Goal: Information Seeking & Learning: Learn about a topic

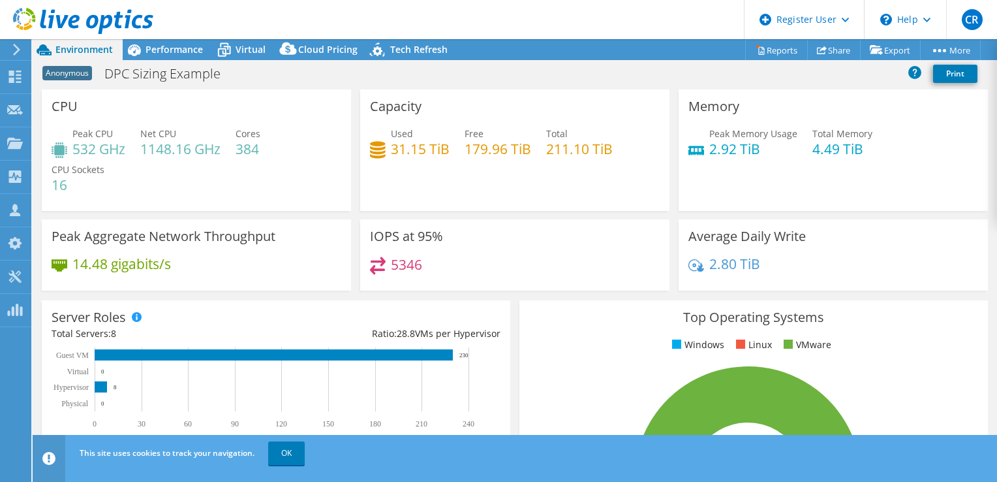
select select "USEast"
select select "USD"
drag, startPoint x: 52, startPoint y: 184, endPoint x: 88, endPoint y: 187, distance: 36.0
click at [88, 187] on h4 "16" at bounding box center [78, 185] width 53 height 14
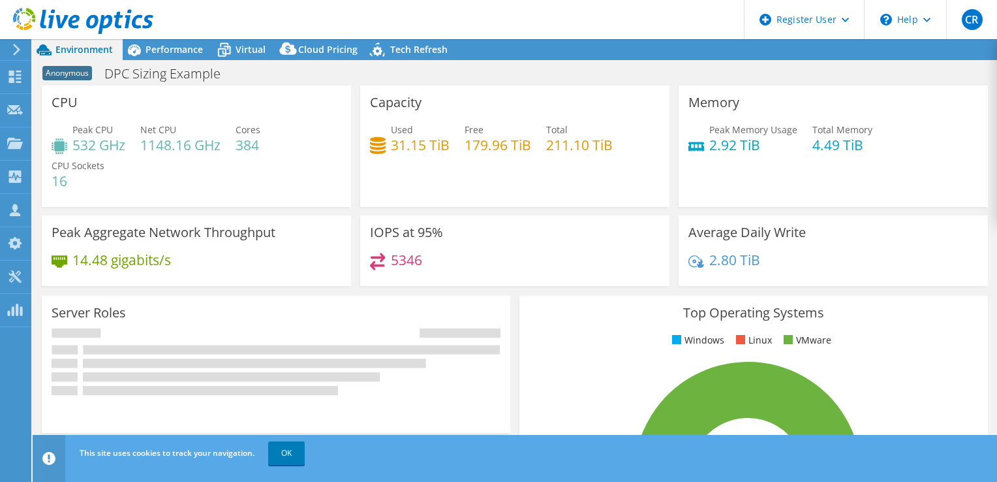
select select "USEast"
select select "USD"
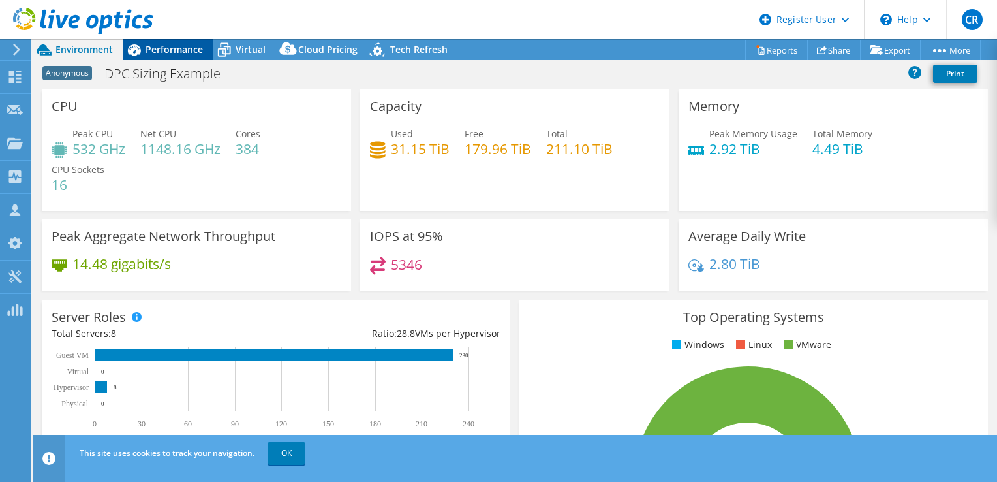
click at [164, 50] on span "Performance" at bounding box center [174, 49] width 57 height 12
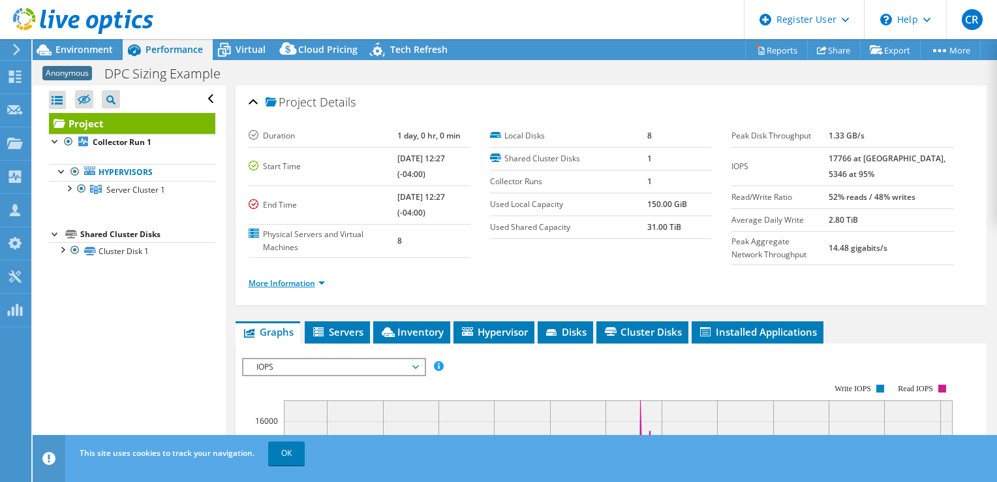
click at [321, 281] on link "More Information" at bounding box center [287, 282] width 76 height 11
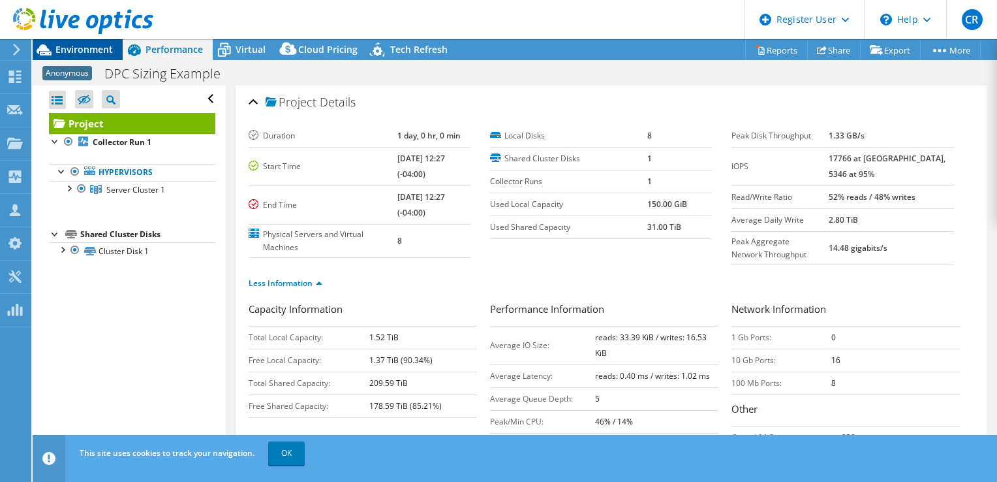
click at [83, 51] on span "Environment" at bounding box center [83, 49] width 57 height 12
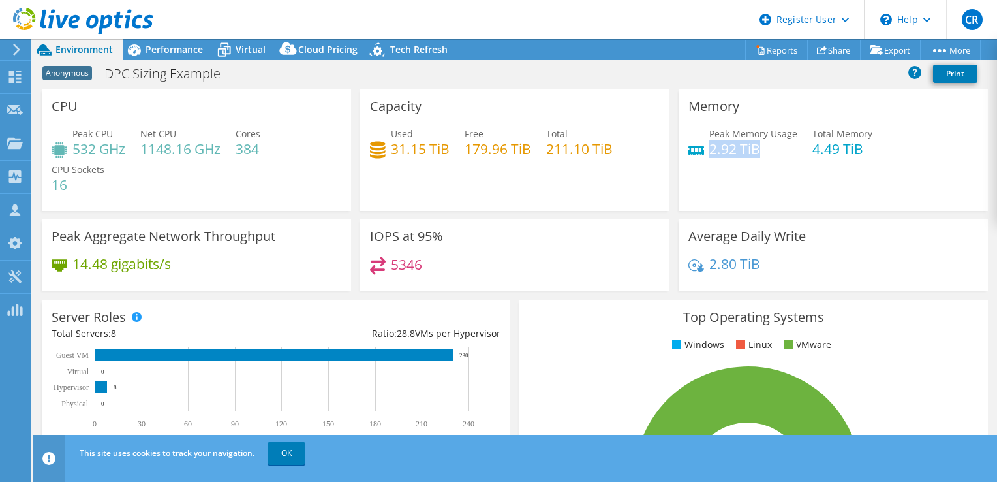
drag, startPoint x: 706, startPoint y: 150, endPoint x: 762, endPoint y: 150, distance: 56.1
click at [762, 150] on h4 "2.92 TiB" at bounding box center [754, 149] width 88 height 14
drag, startPoint x: 762, startPoint y: 150, endPoint x: 766, endPoint y: 158, distance: 9.1
click at [762, 151] on h4 "2.92 TiB" at bounding box center [754, 149] width 88 height 14
click at [161, 50] on span "Performance" at bounding box center [174, 49] width 57 height 12
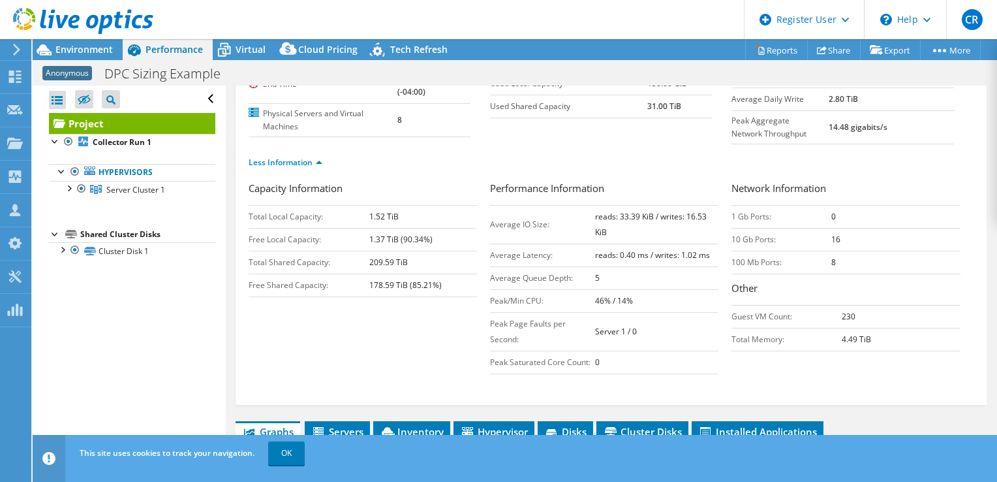
scroll to position [152, 0]
